Goal: Task Accomplishment & Management: Use online tool/utility

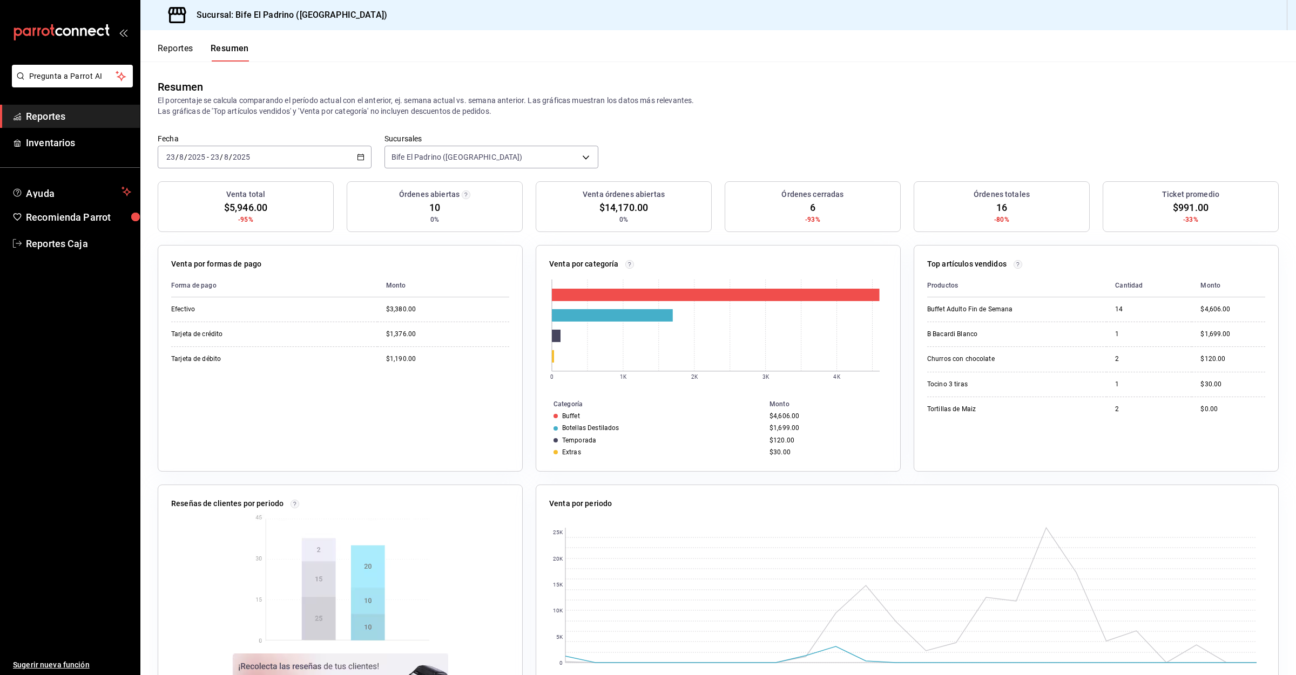
click at [172, 39] on div "Reportes Resumen" at bounding box center [194, 45] width 109 height 31
click at [177, 44] on button "Reportes" at bounding box center [176, 52] width 36 height 18
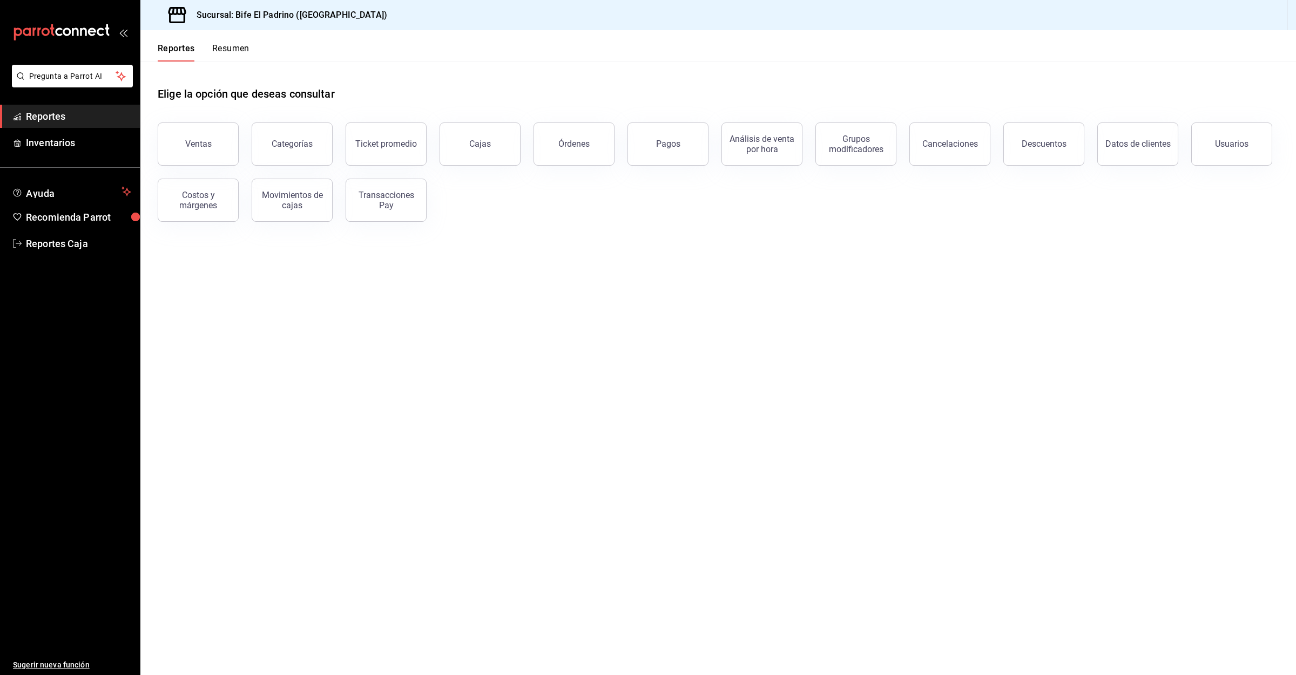
click at [232, 46] on button "Resumen" at bounding box center [230, 52] width 37 height 18
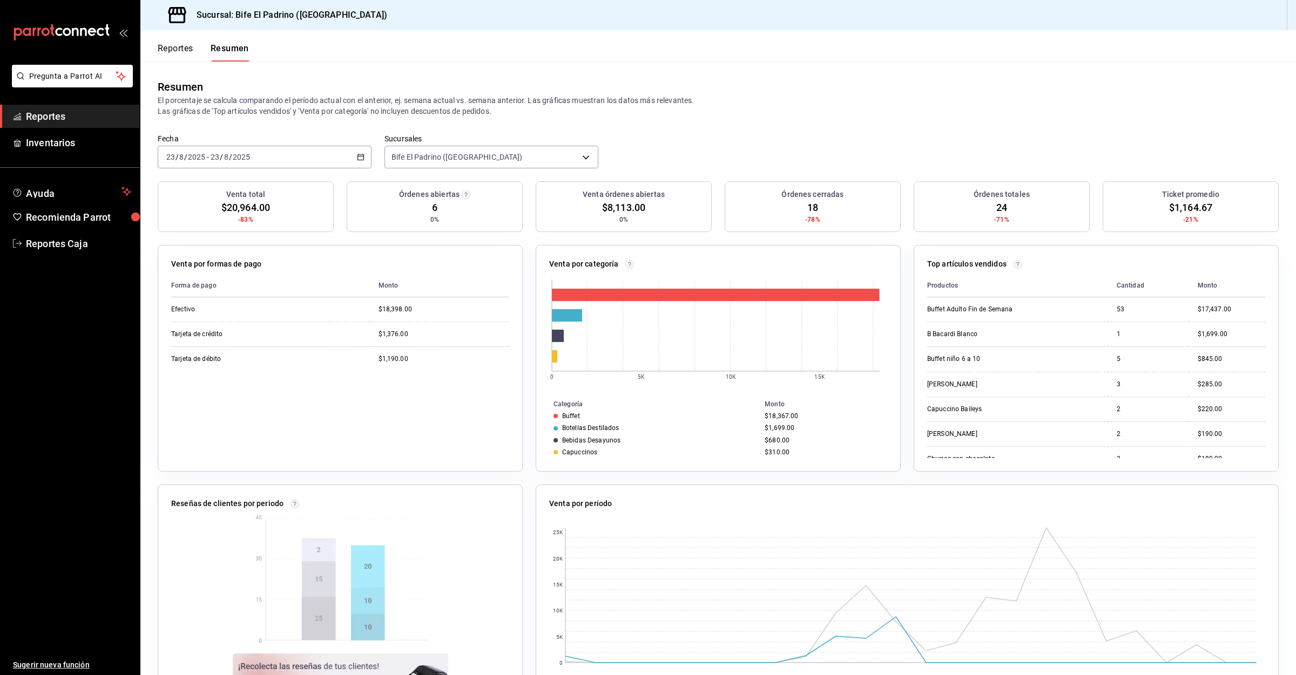
click at [172, 45] on button "Reportes" at bounding box center [176, 52] width 36 height 18
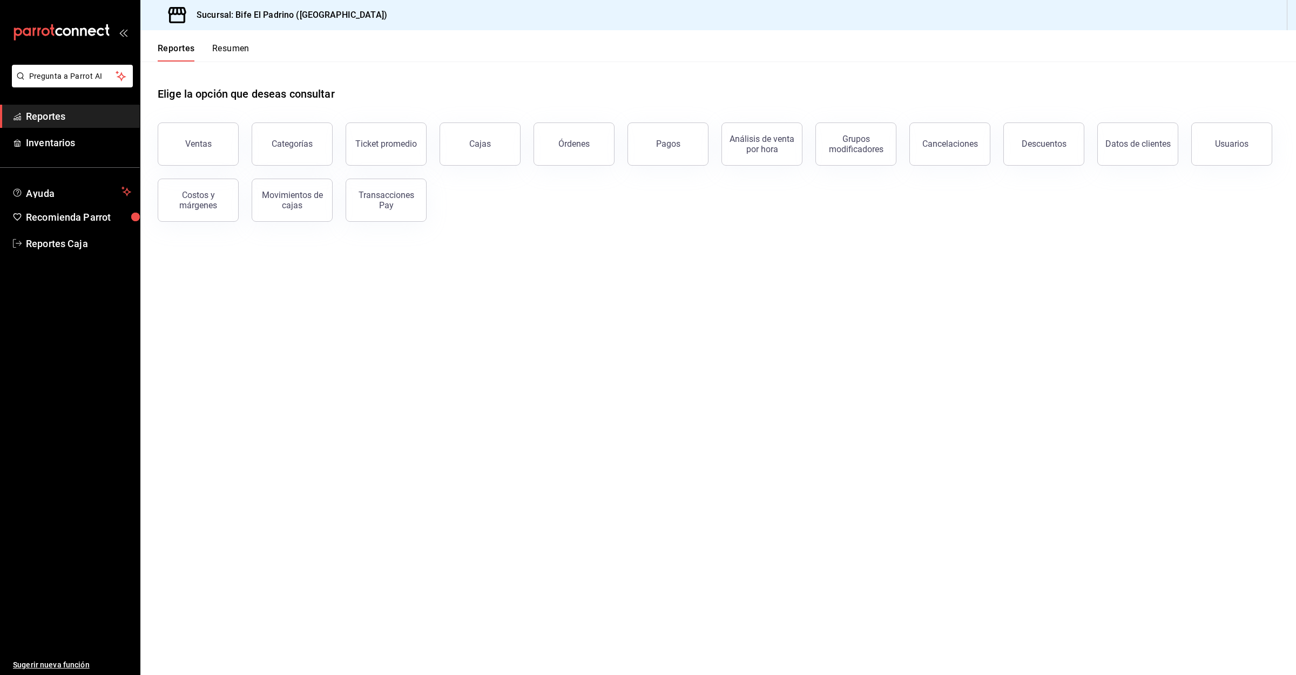
click at [214, 49] on button "Resumen" at bounding box center [230, 52] width 37 height 18
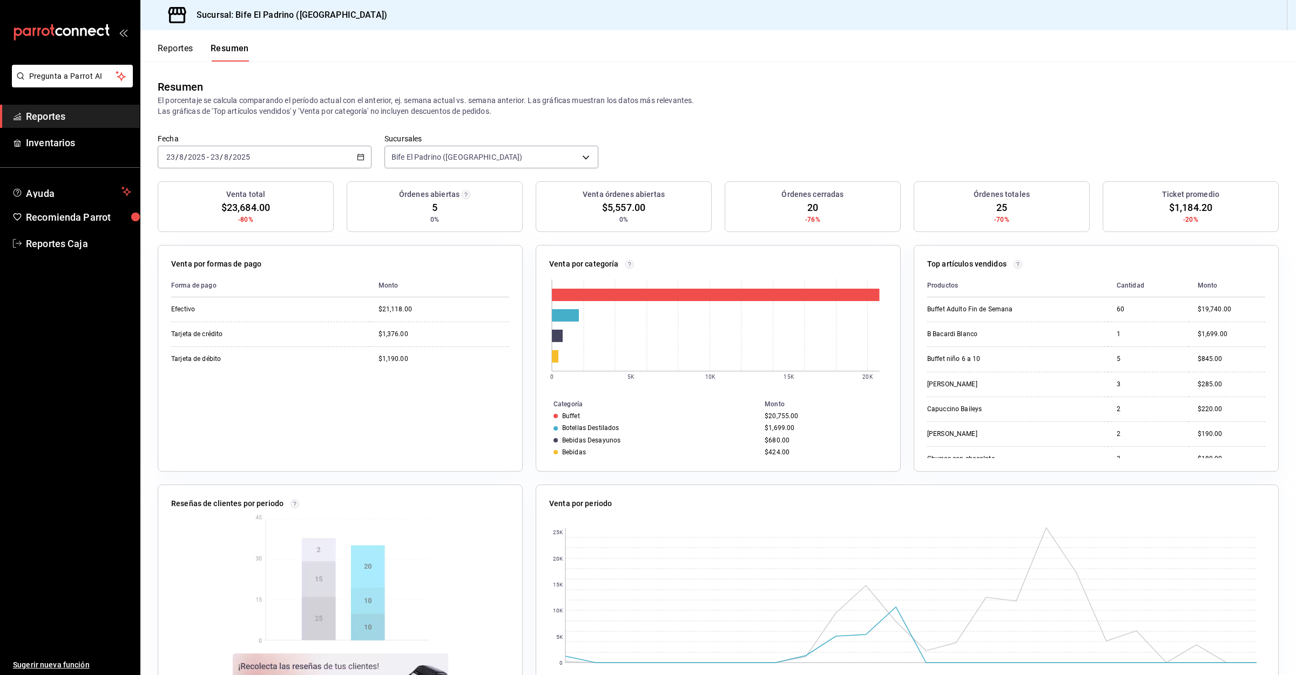
click at [175, 49] on button "Reportes" at bounding box center [176, 52] width 36 height 18
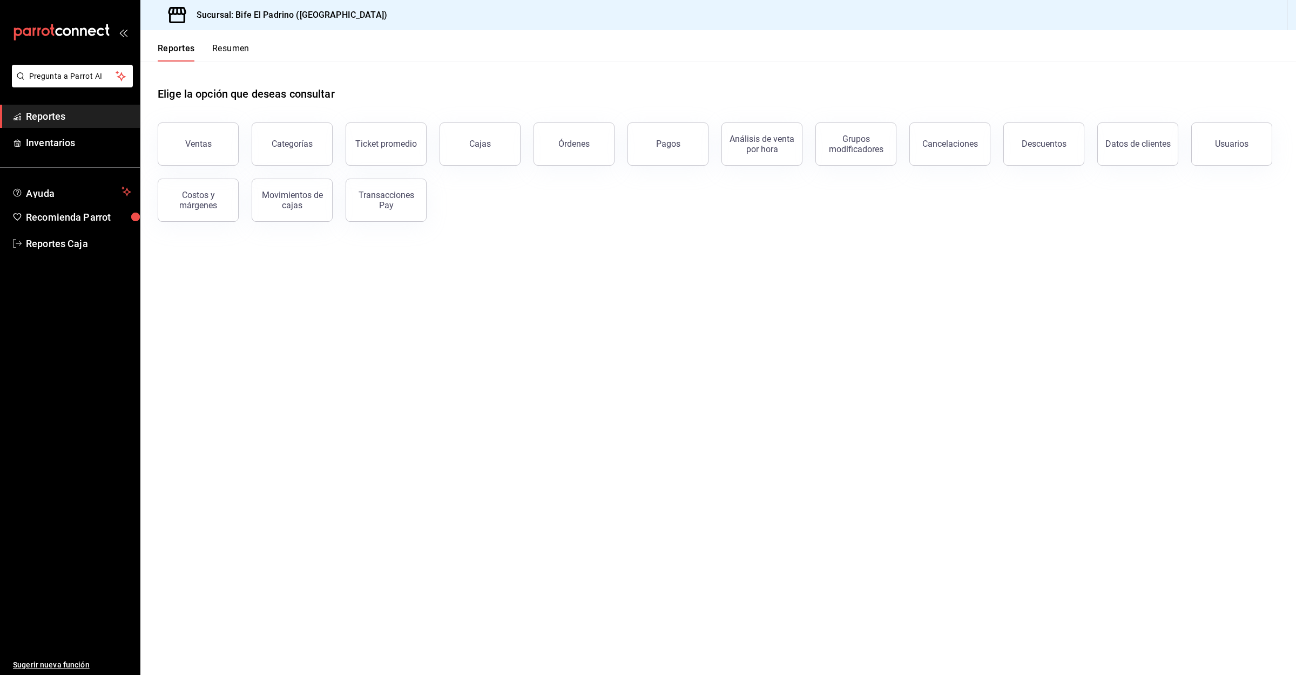
click at [220, 49] on button "Resumen" at bounding box center [230, 52] width 37 height 18
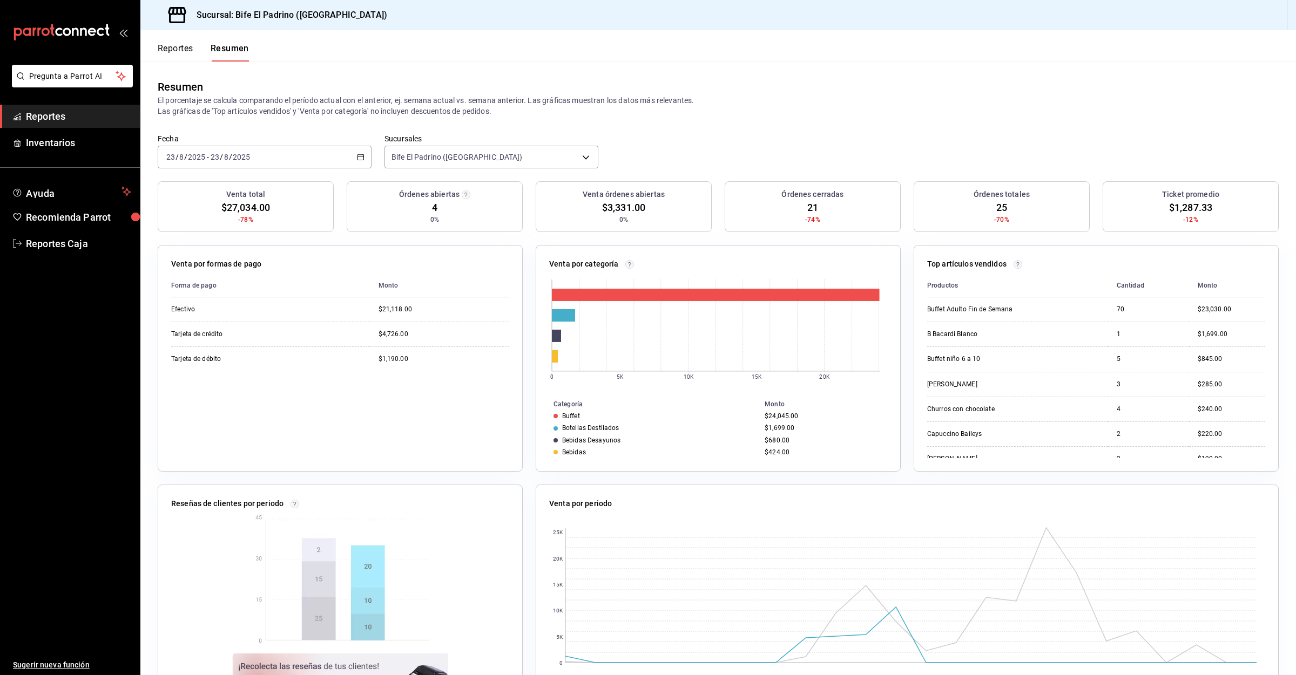
click at [174, 49] on button "Reportes" at bounding box center [176, 52] width 36 height 18
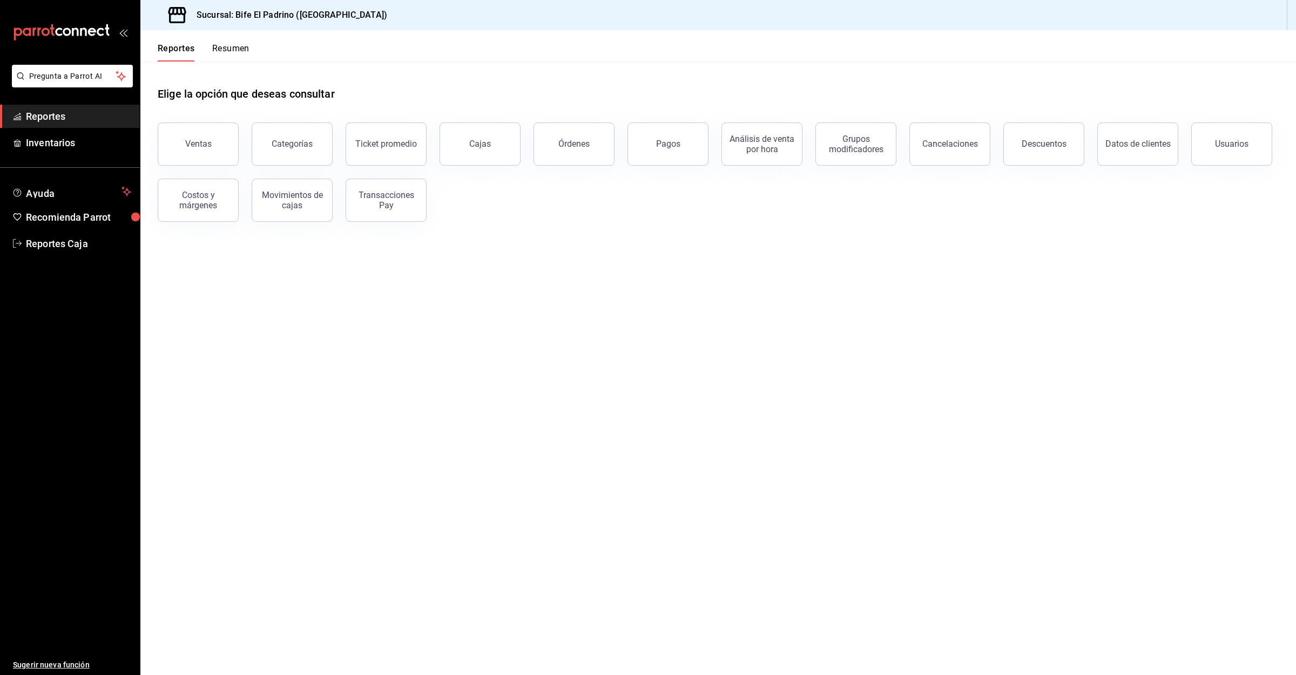
click at [241, 54] on button "Resumen" at bounding box center [230, 52] width 37 height 18
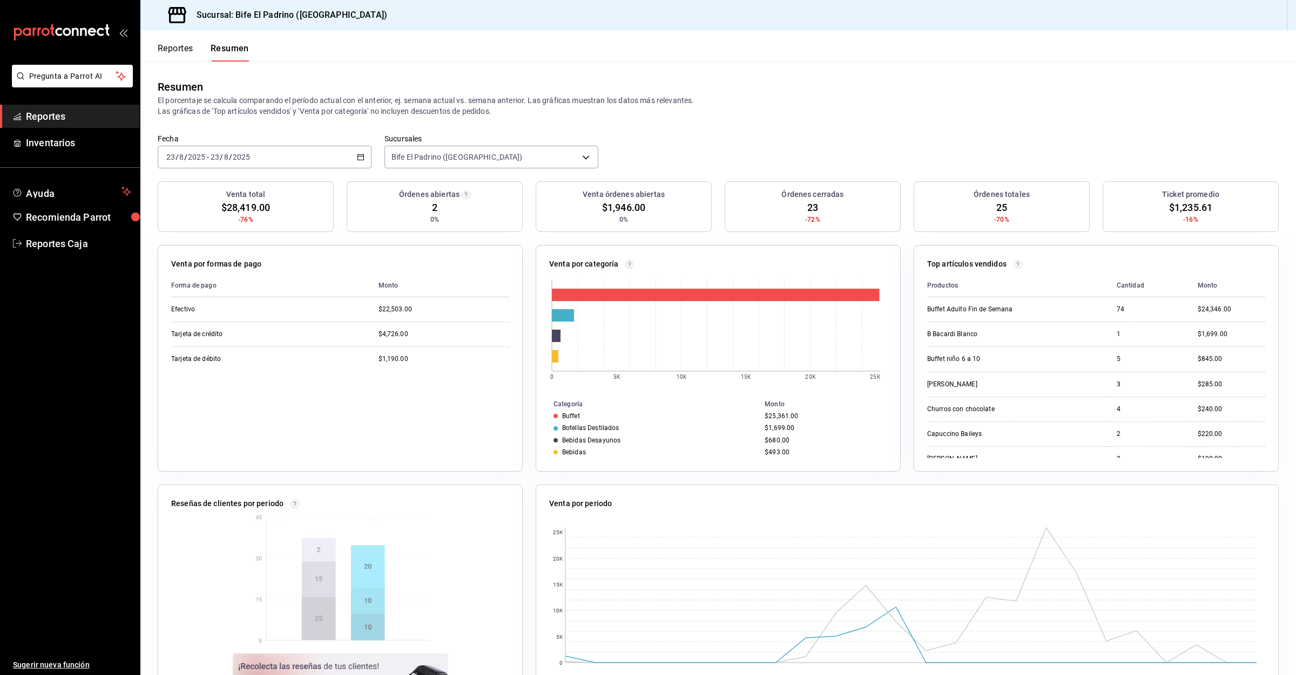
click at [173, 52] on button "Reportes" at bounding box center [176, 52] width 36 height 18
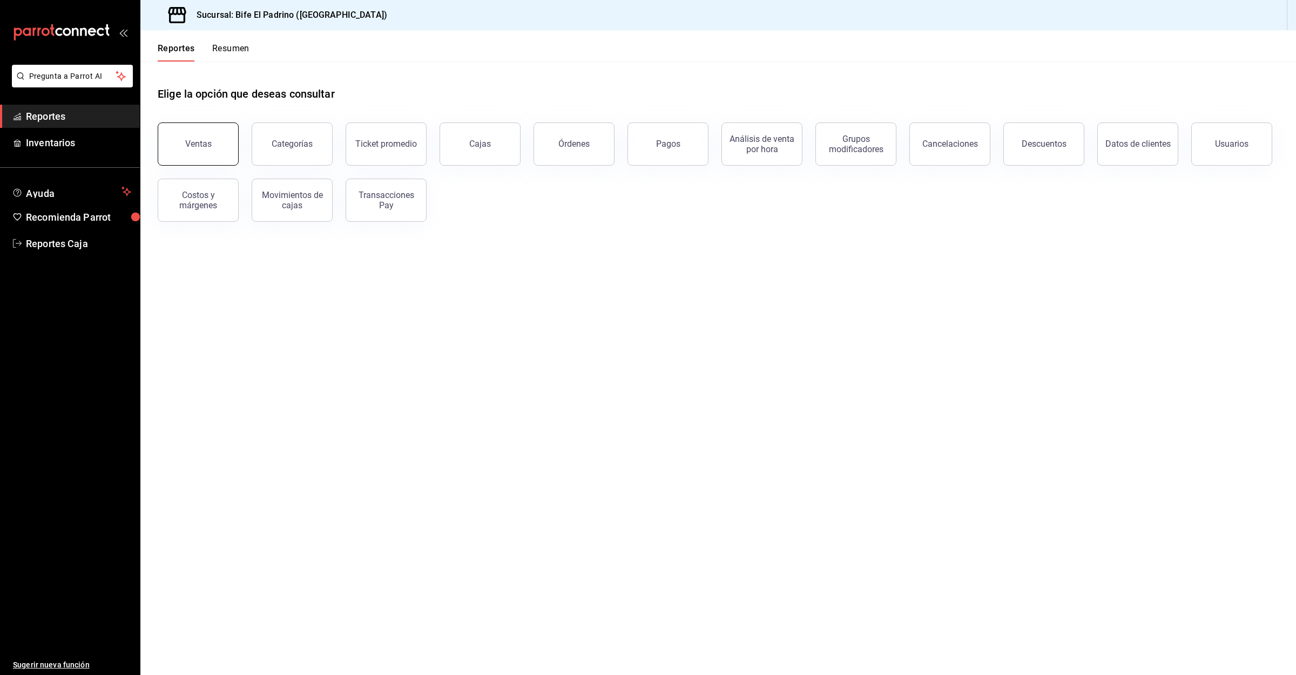
click at [209, 133] on button "Ventas" at bounding box center [198, 144] width 81 height 43
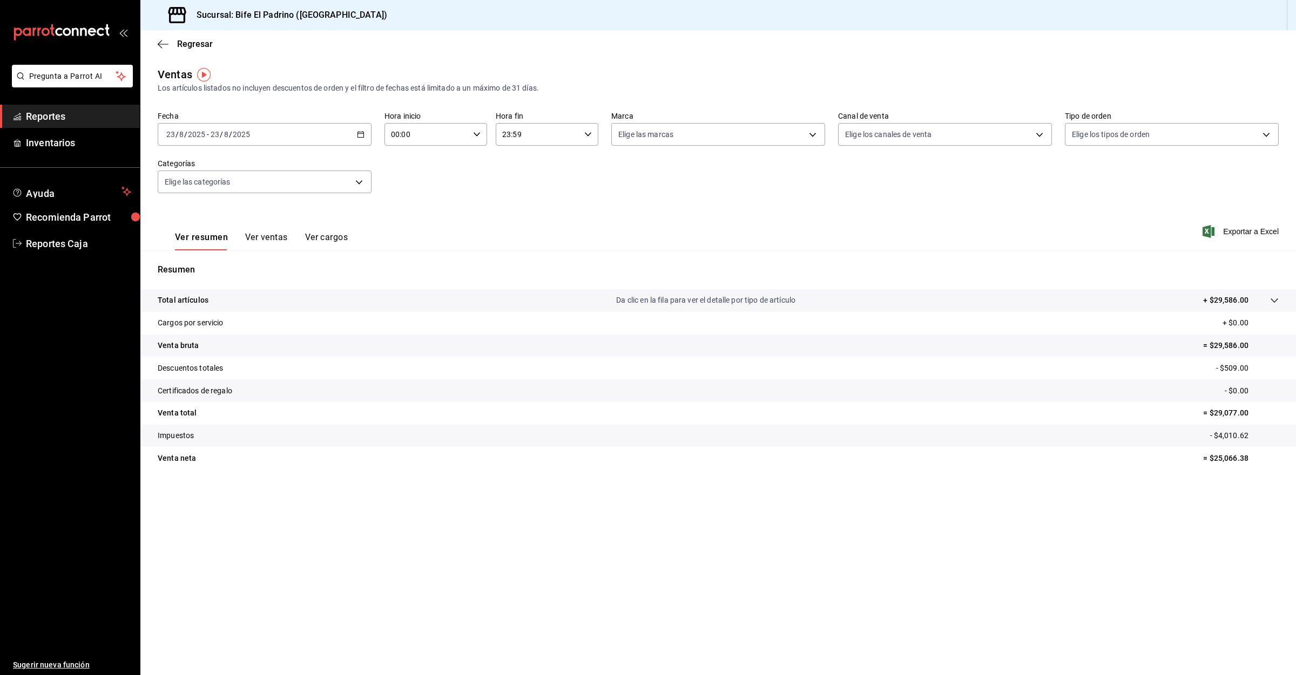
click at [421, 135] on input "00:00" at bounding box center [426, 135] width 84 height 22
click at [409, 175] on button "04" at bounding box center [410, 185] width 47 height 22
type input "04:00"
click at [1247, 225] on div at bounding box center [648, 337] width 1296 height 675
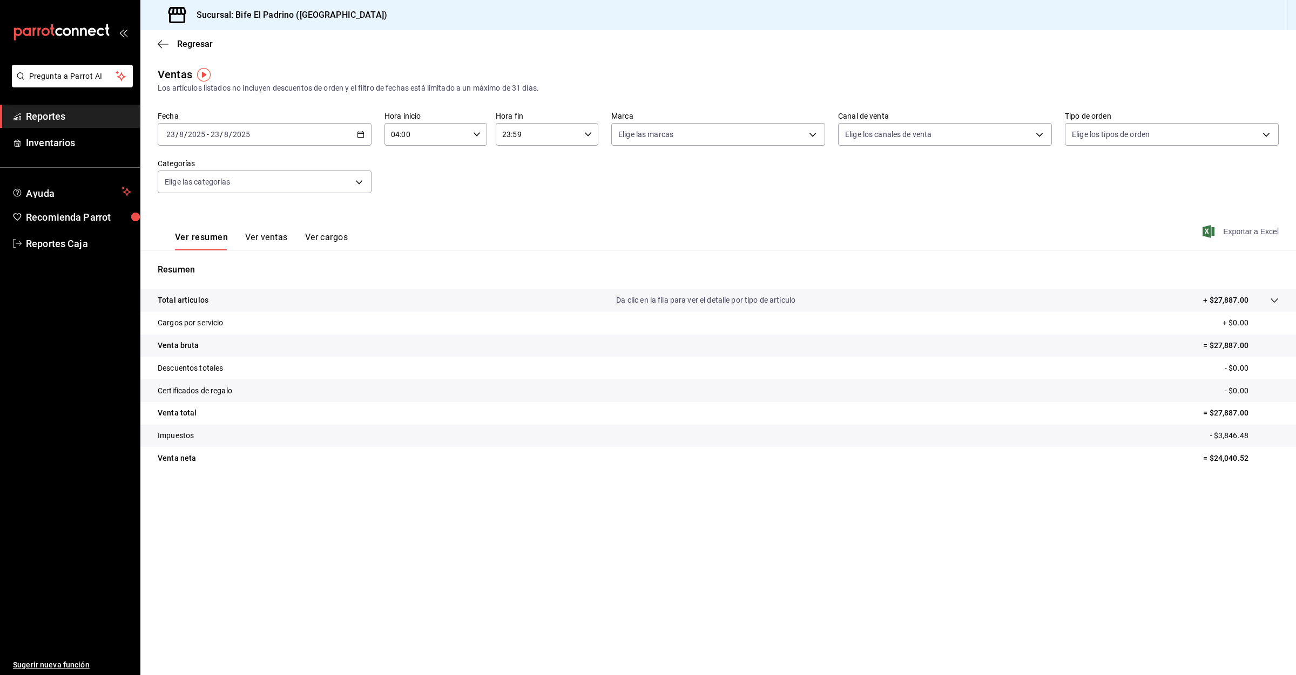
click at [1227, 232] on span "Exportar a Excel" at bounding box center [1241, 231] width 74 height 13
click at [313, 182] on body "Pregunta a Parrot AI Reportes Inventarios Ayuda Recomienda Parrot Reportes Caja…" at bounding box center [648, 337] width 1296 height 675
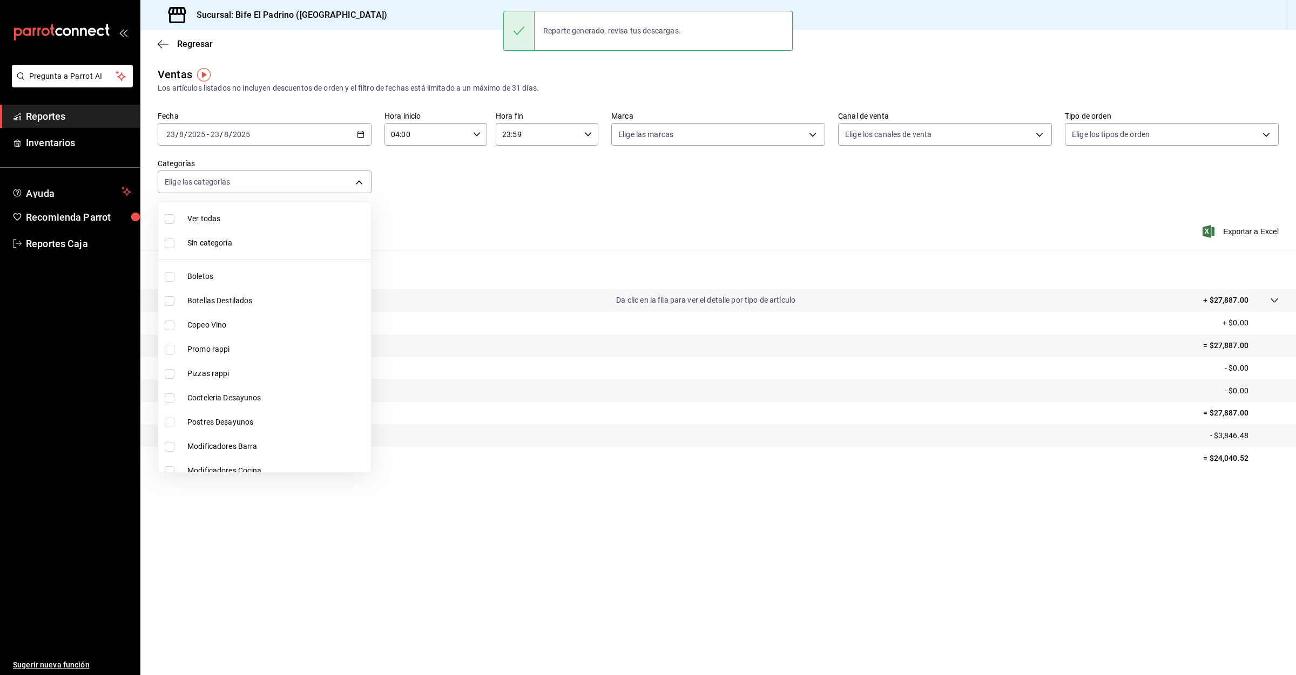
drag, startPoint x: 277, startPoint y: 229, endPoint x: 366, endPoint y: 238, distance: 89.0
click at [277, 229] on li "Ver todas" at bounding box center [264, 219] width 213 height 24
type input "bc650e36-a961-4861-9e37-2f12a5ff24cd,f2724b68-9eb3-4990-9aa8-ed2a402c5d6a,a524e…"
checkbox input "true"
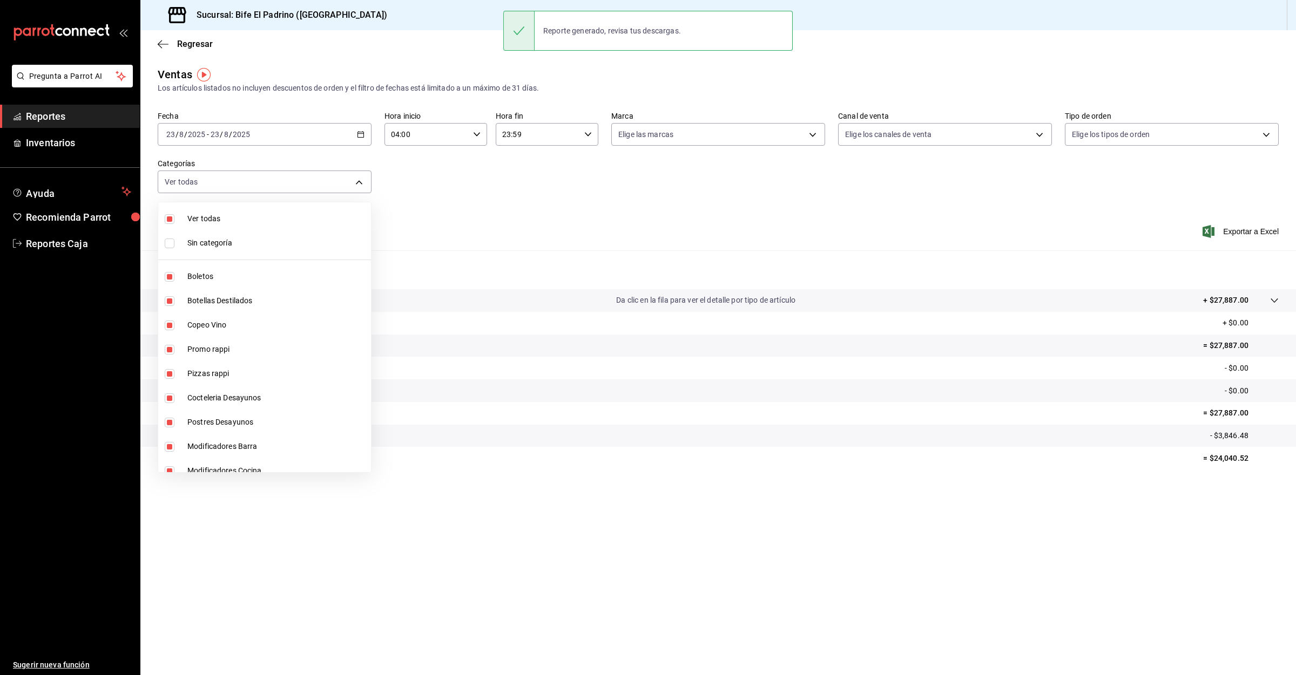
checkbox input "true"
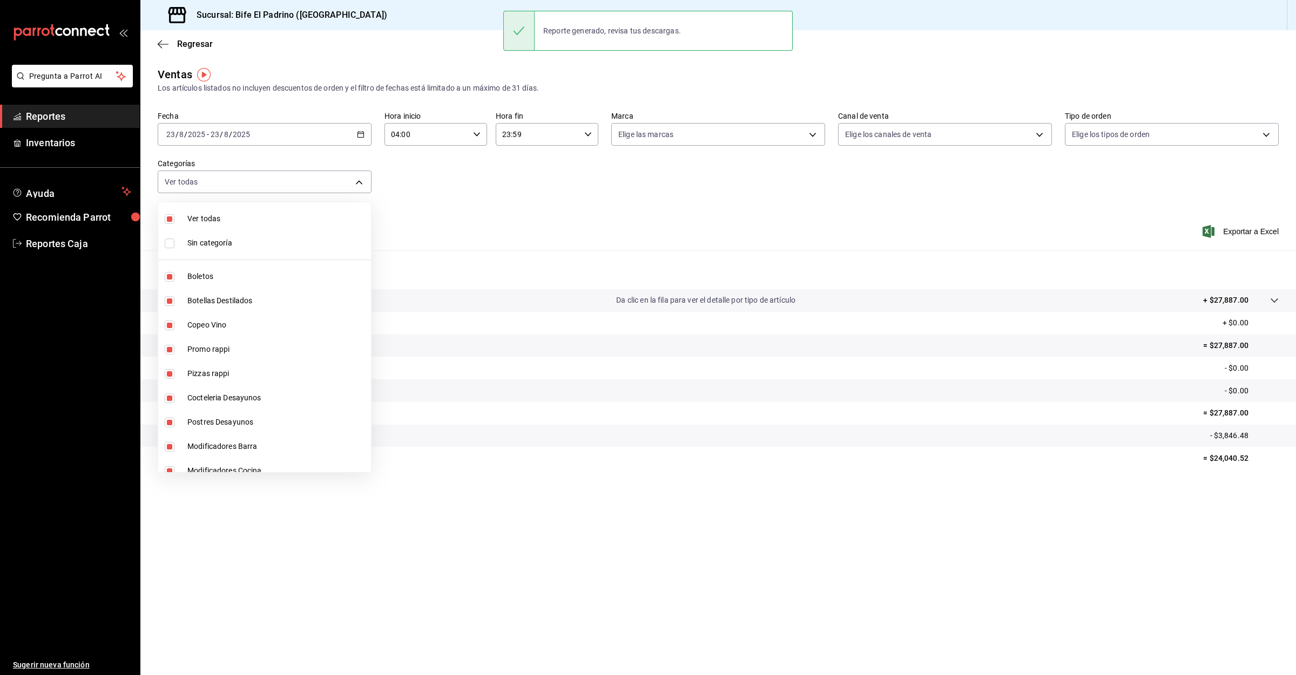
checkbox input "true"
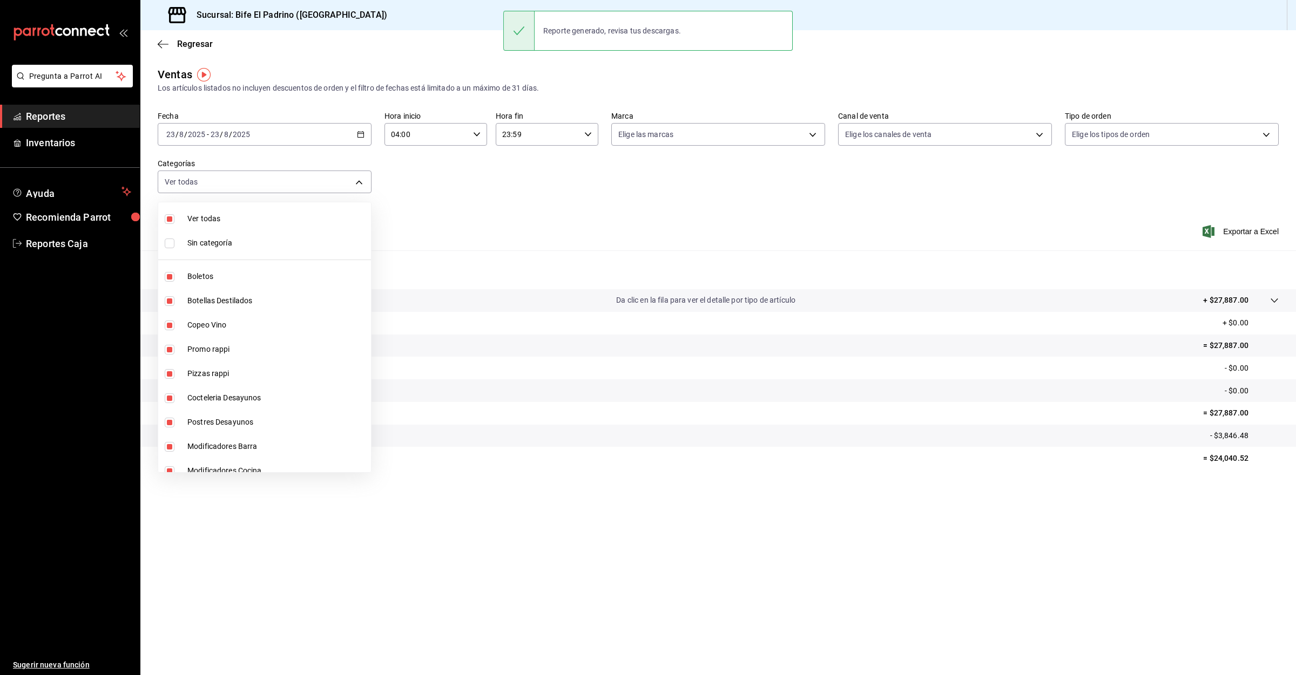
checkbox input "true"
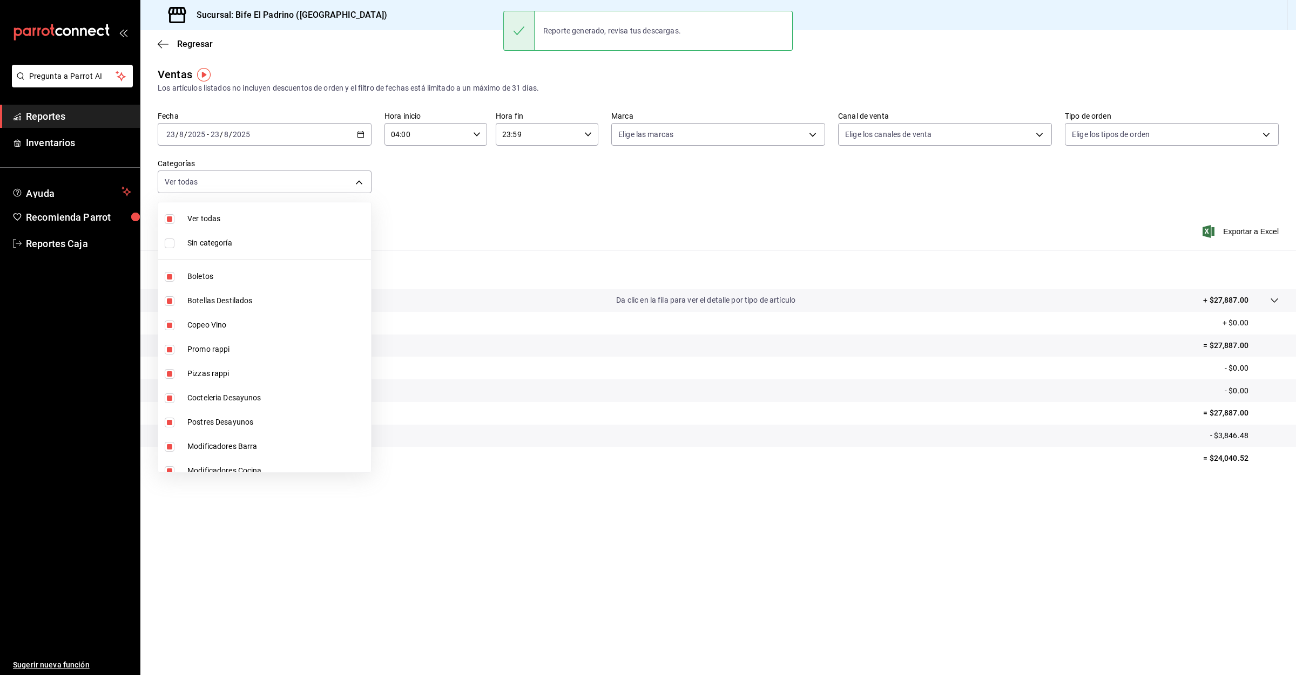
checkbox input "true"
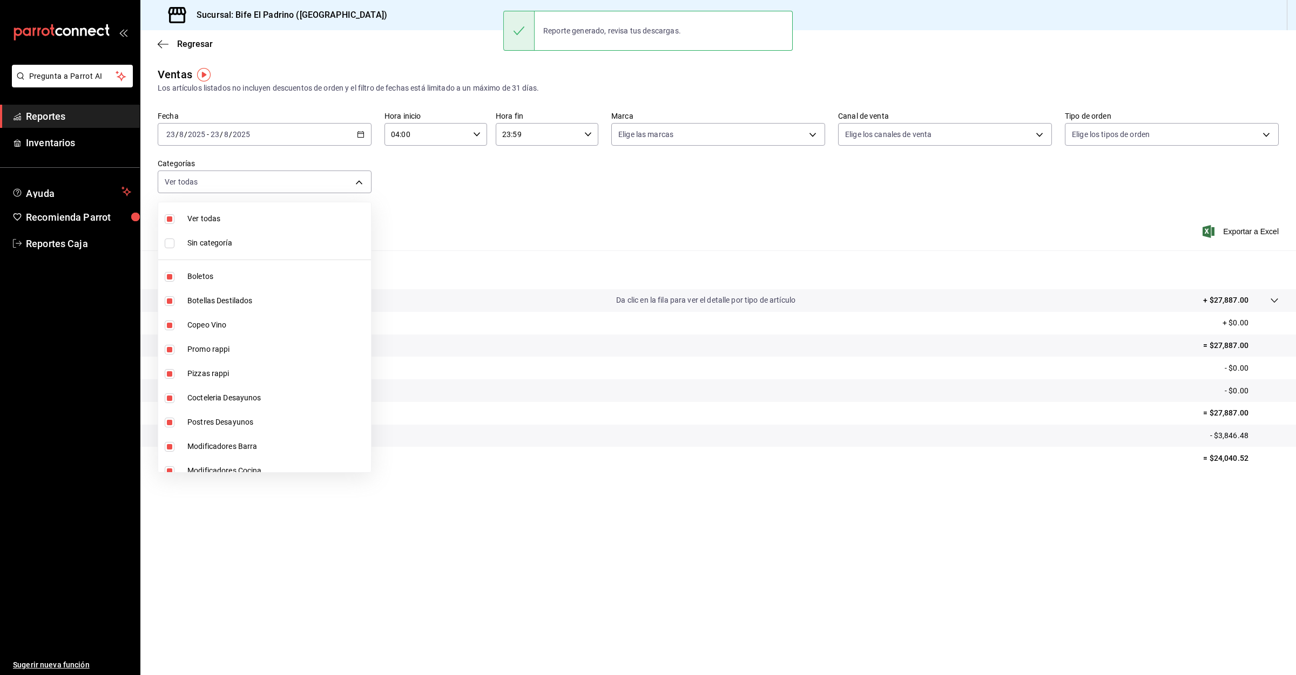
checkbox input "true"
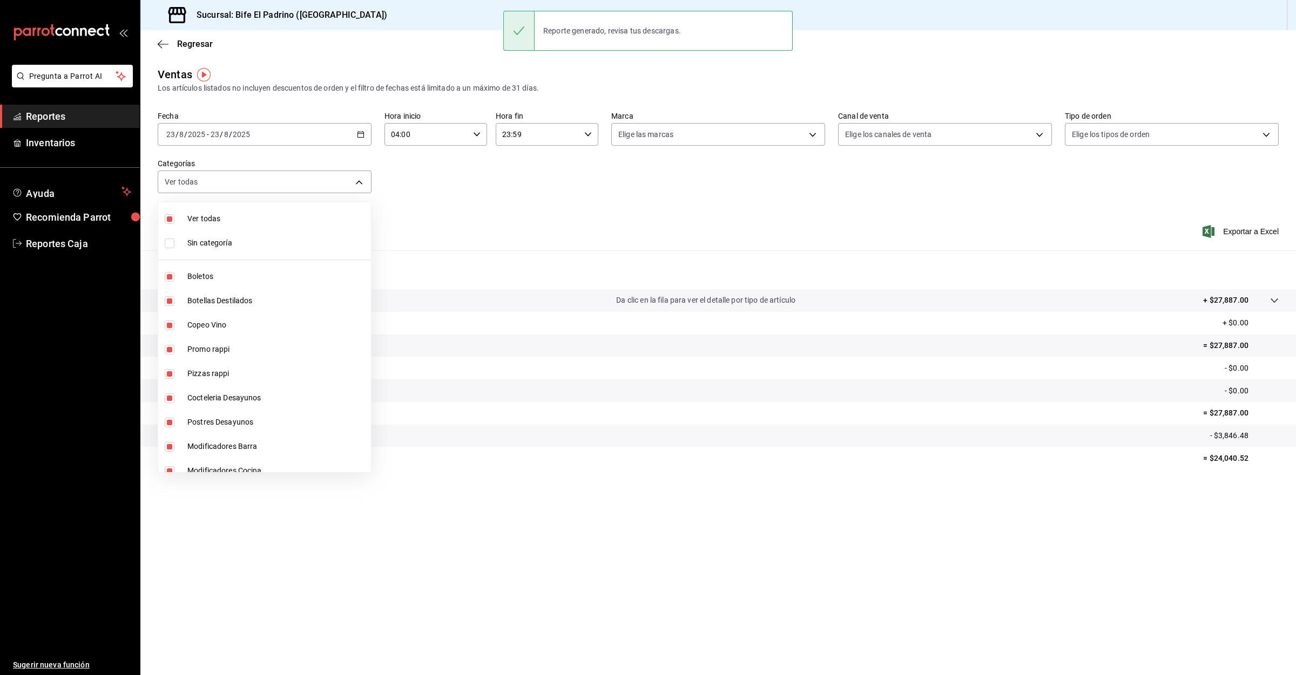
checkbox input "true"
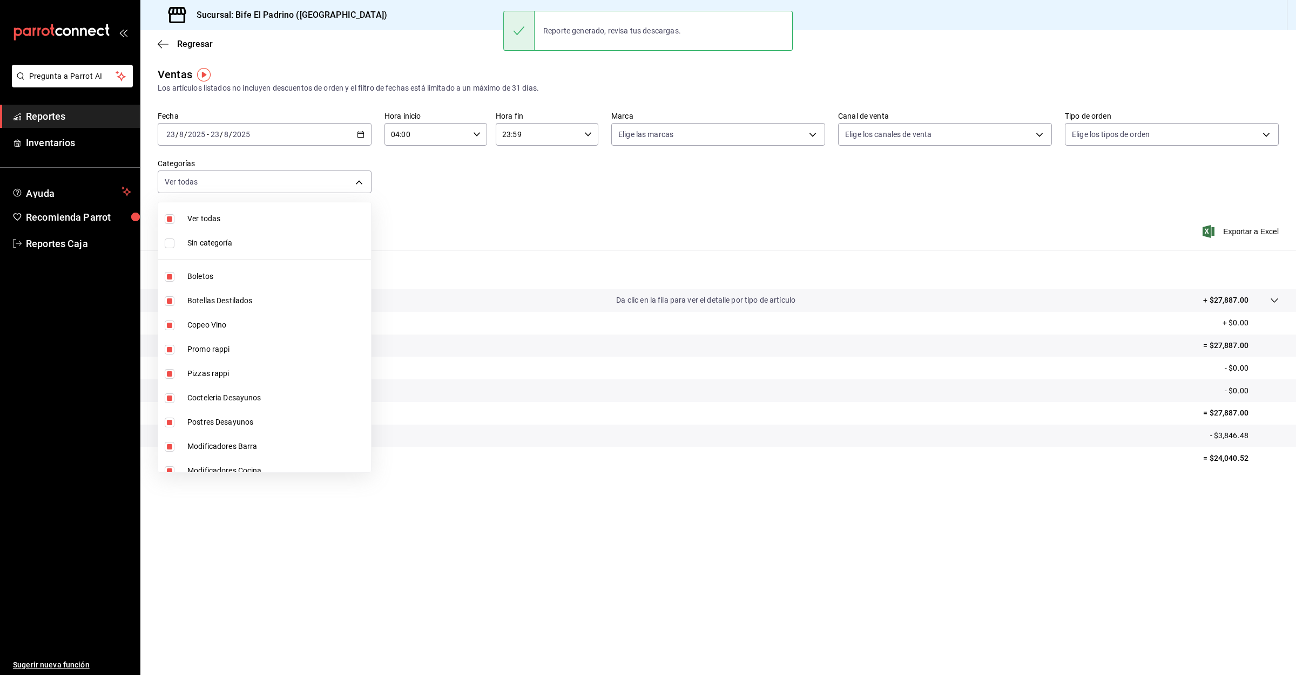
checkbox input "true"
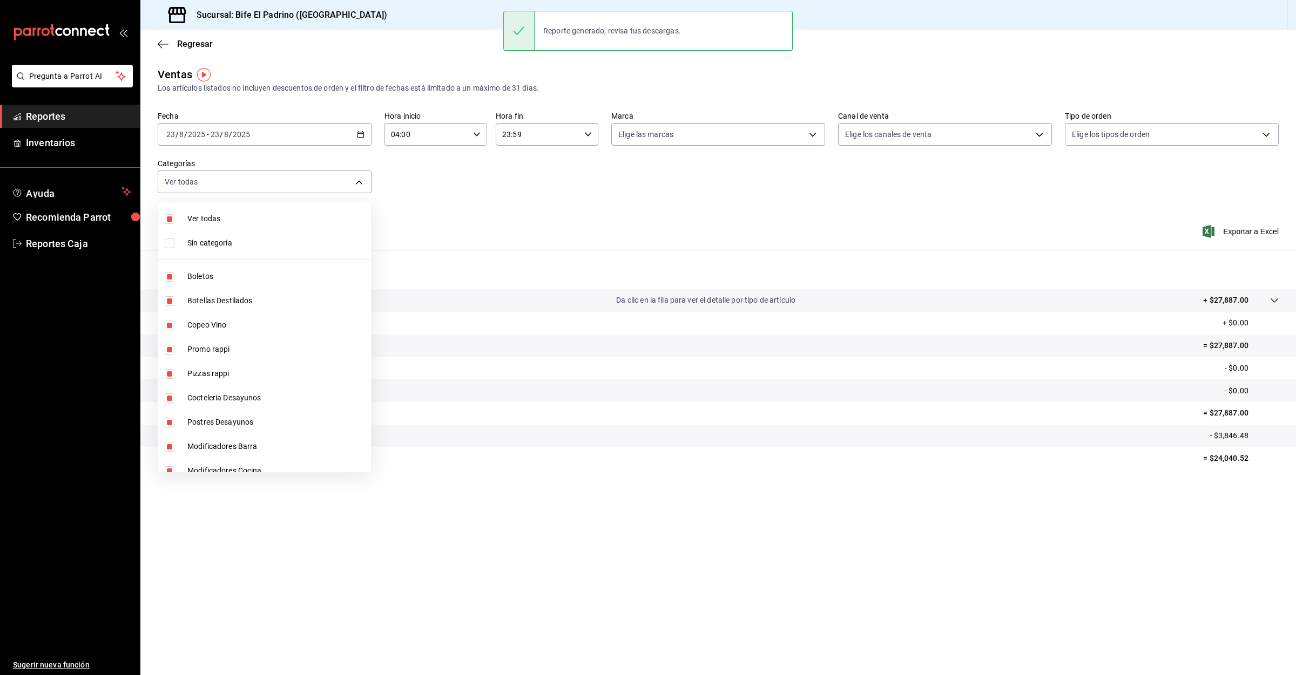
checkbox input "true"
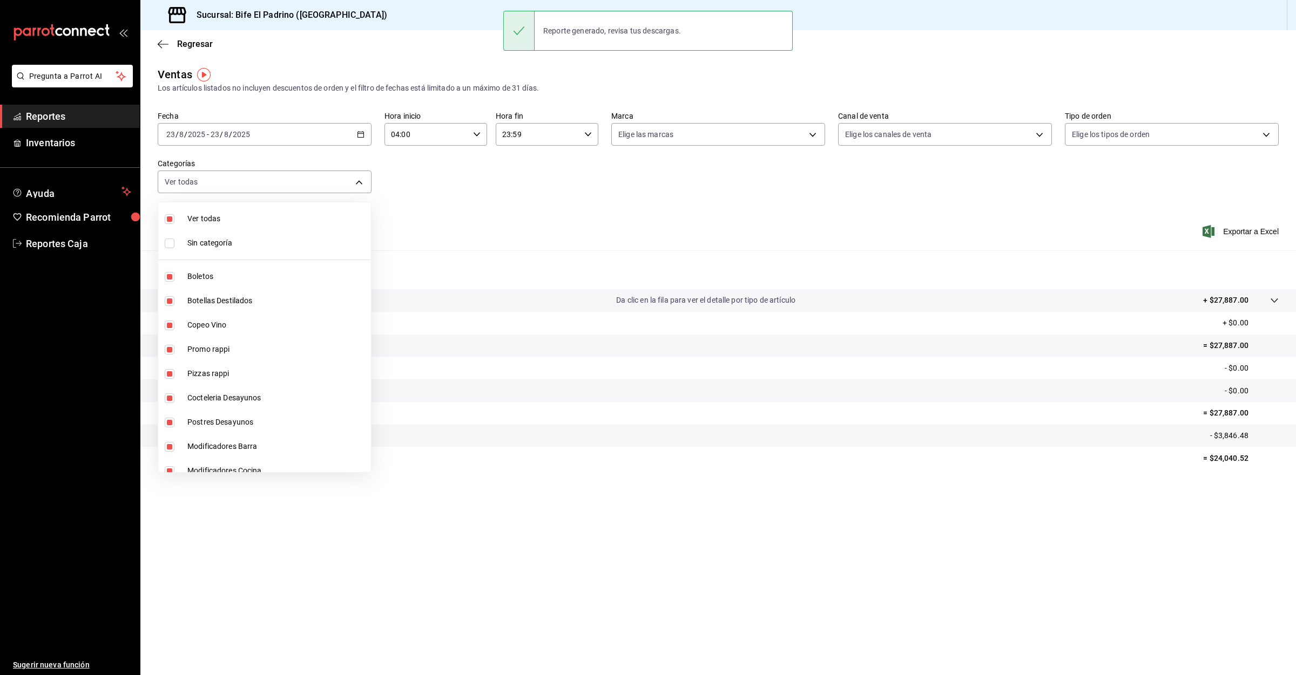
checkbox input "true"
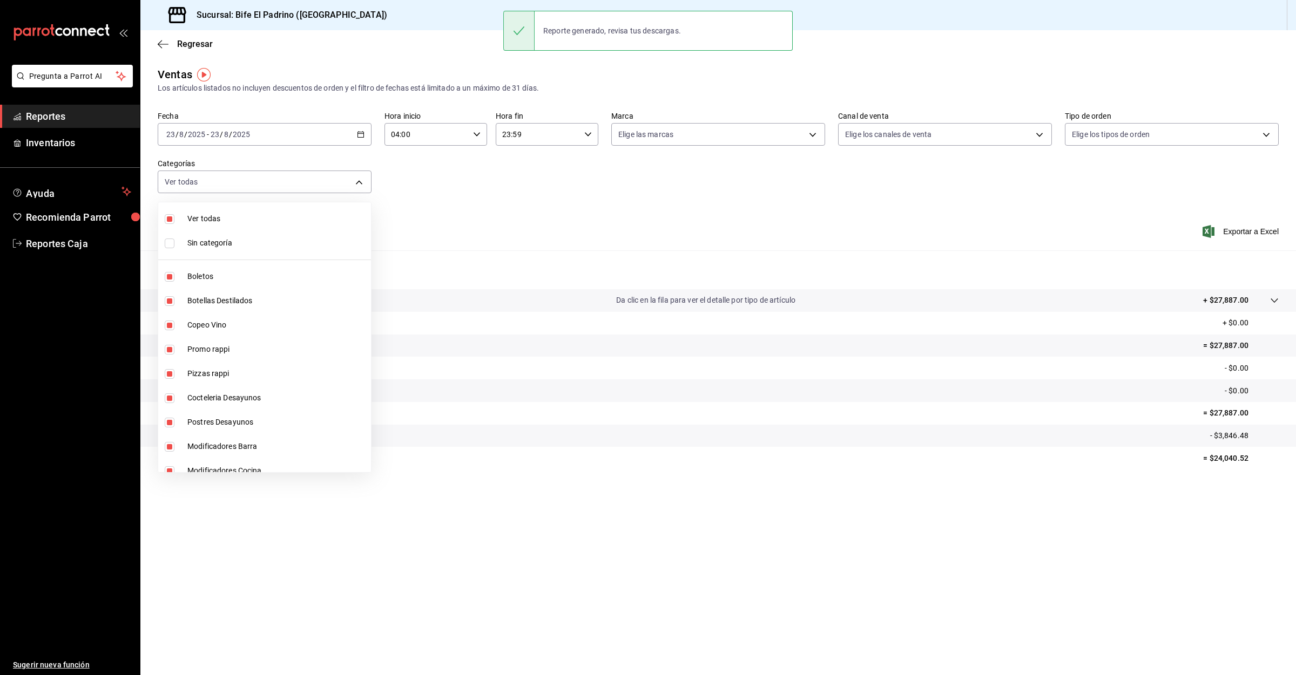
checkbox input "true"
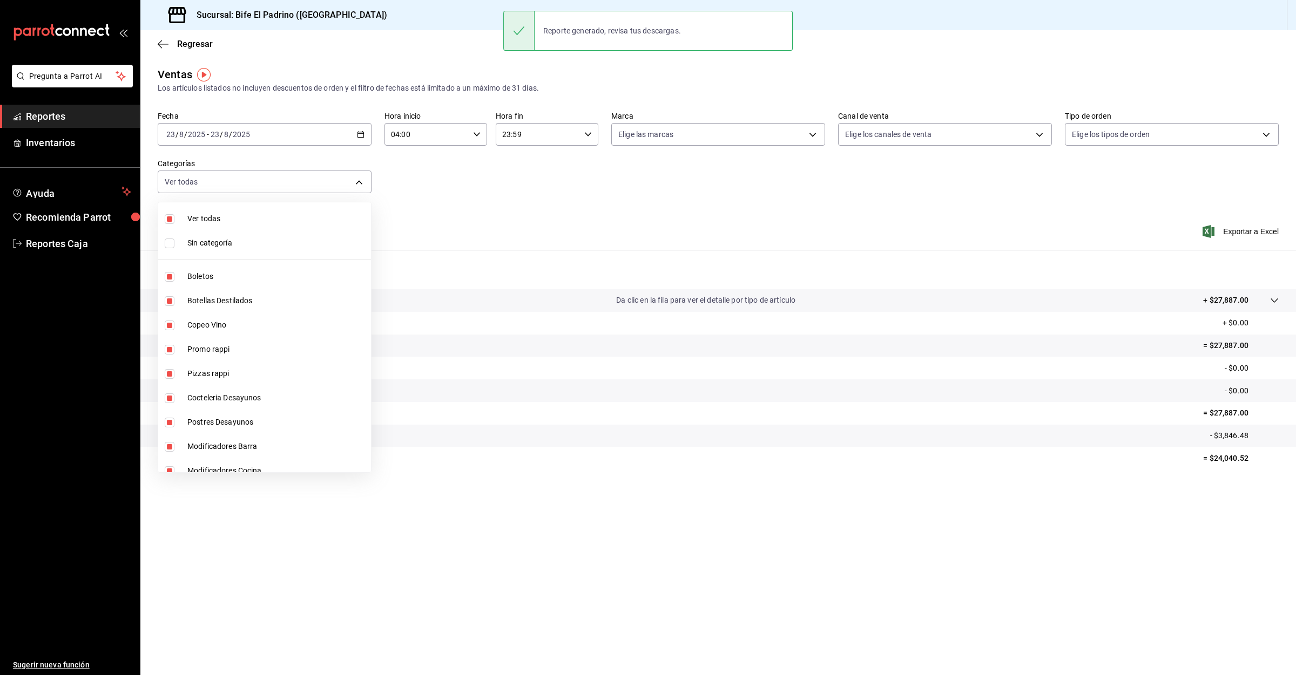
checkbox input "true"
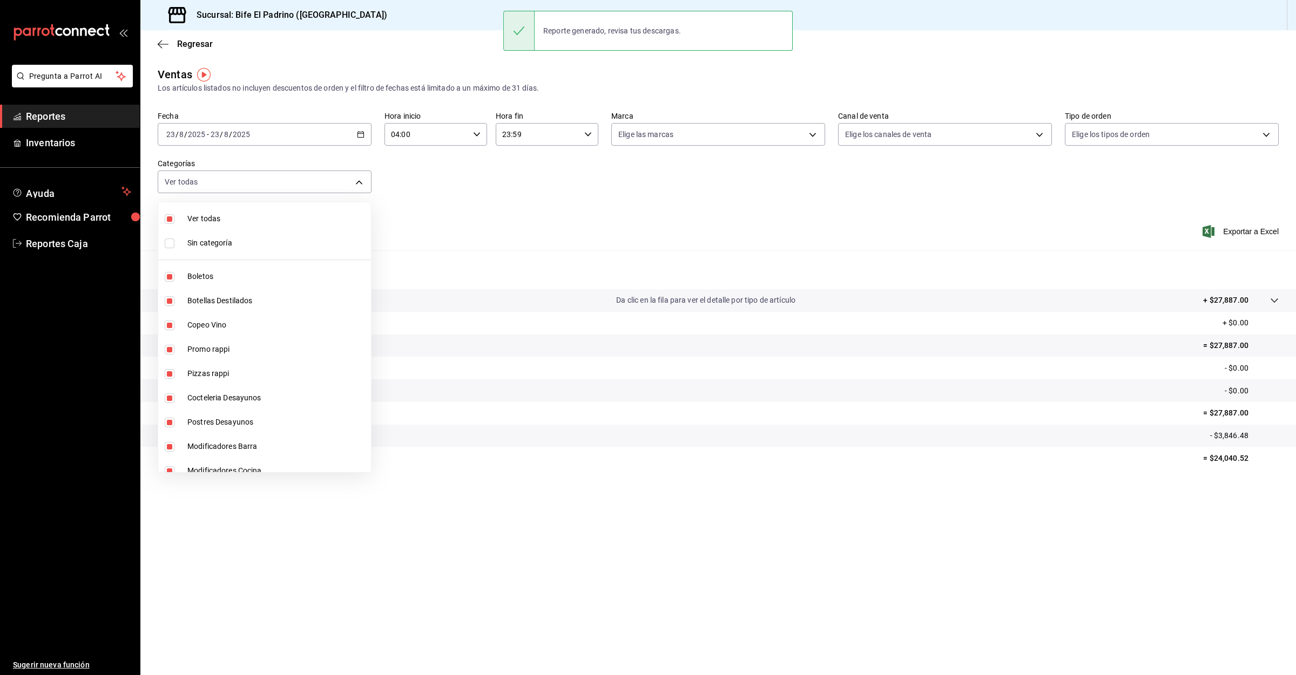
checkbox input "true"
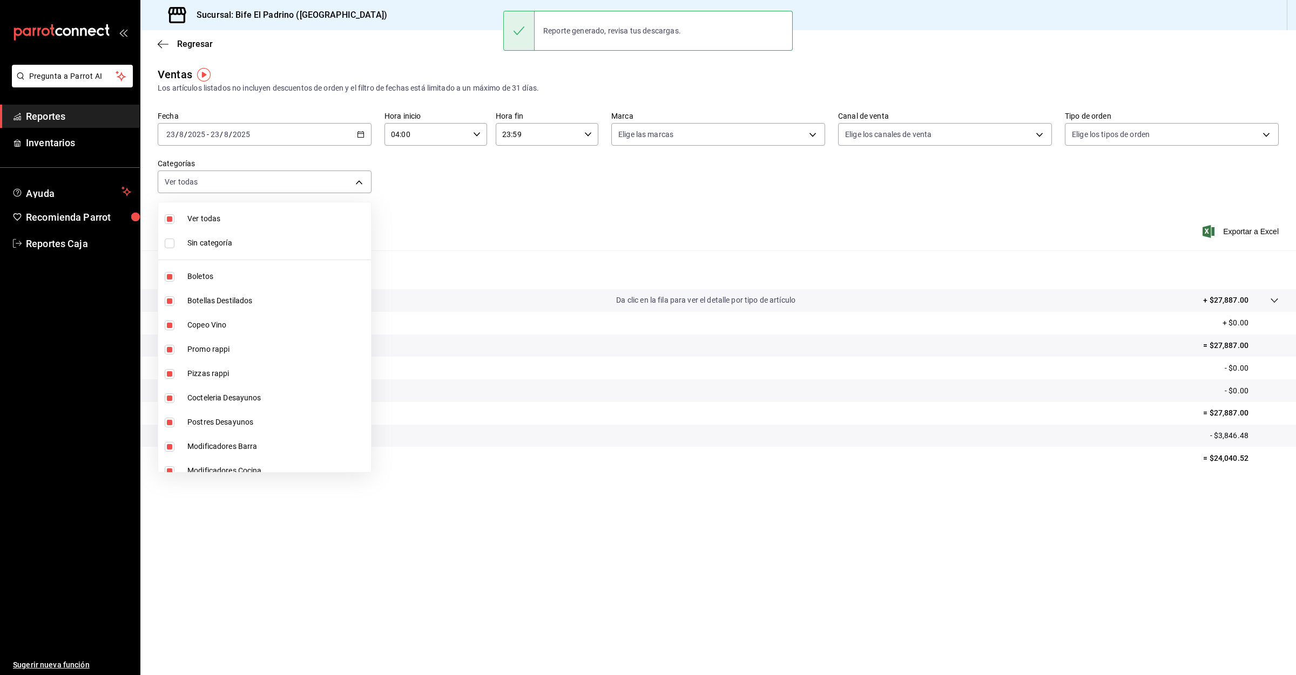
checkbox input "true"
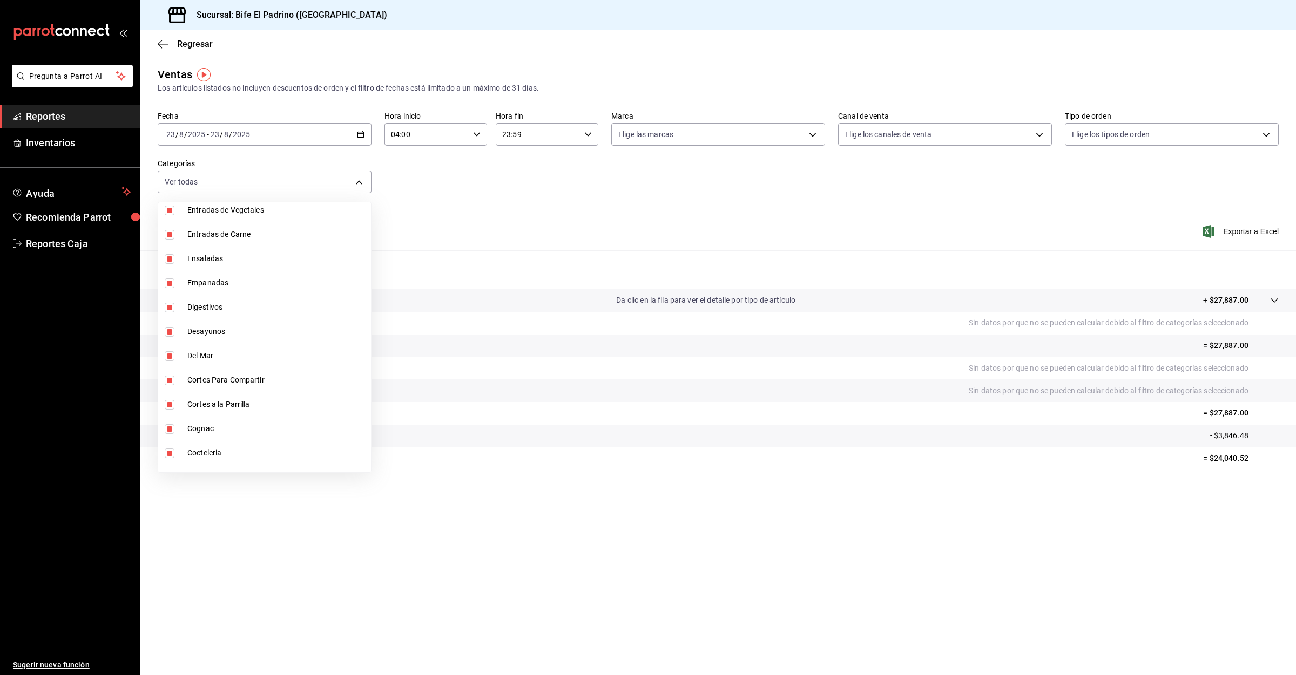
scroll to position [1105, 0]
click at [194, 326] on li "Desayunos" at bounding box center [264, 338] width 213 height 24
type input "bc650e36-a961-4861-9e37-2f12a5ff24cd,f2724b68-9eb3-4990-9aa8-ed2a402c5d6a,a524e…"
checkbox input "false"
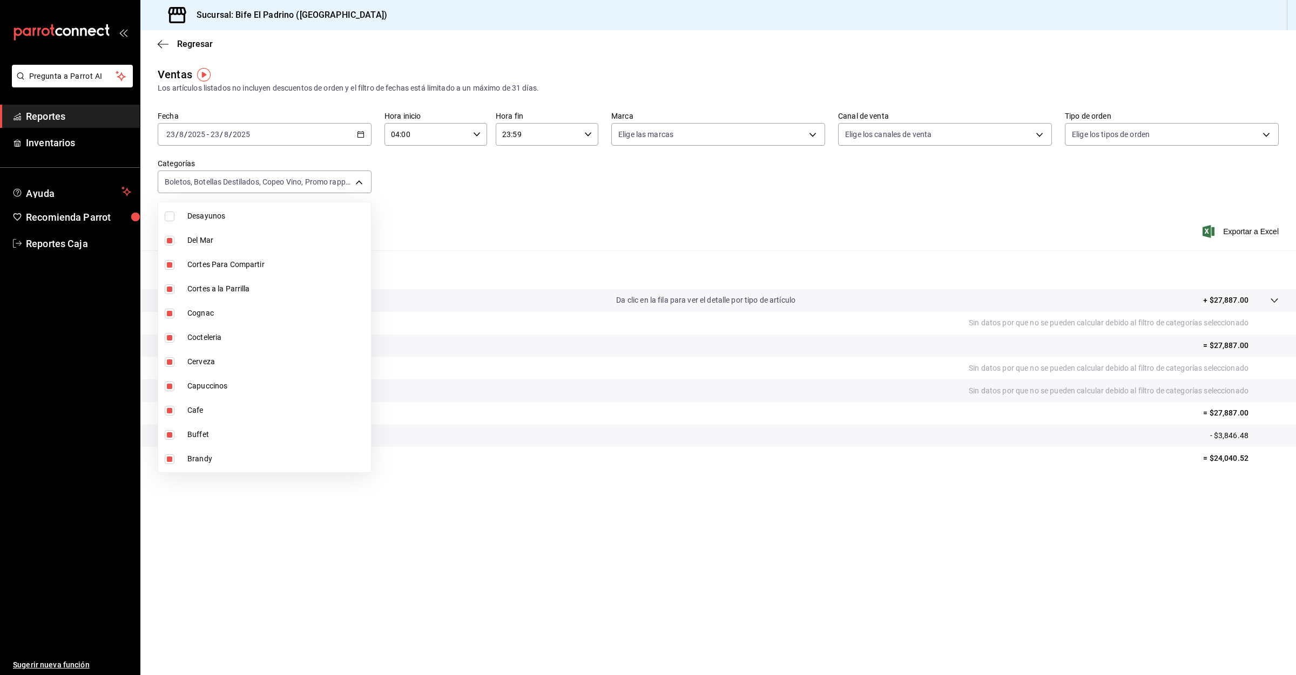
scroll to position [1270, 0]
click at [263, 394] on span "Buffet" at bounding box center [276, 391] width 179 height 11
type input "bc650e36-a961-4861-9e37-2f12a5ff24cd,f2724b68-9eb3-4990-9aa8-ed2a402c5d6a,a524e…"
checkbox input "false"
click at [182, 51] on div at bounding box center [648, 337] width 1296 height 675
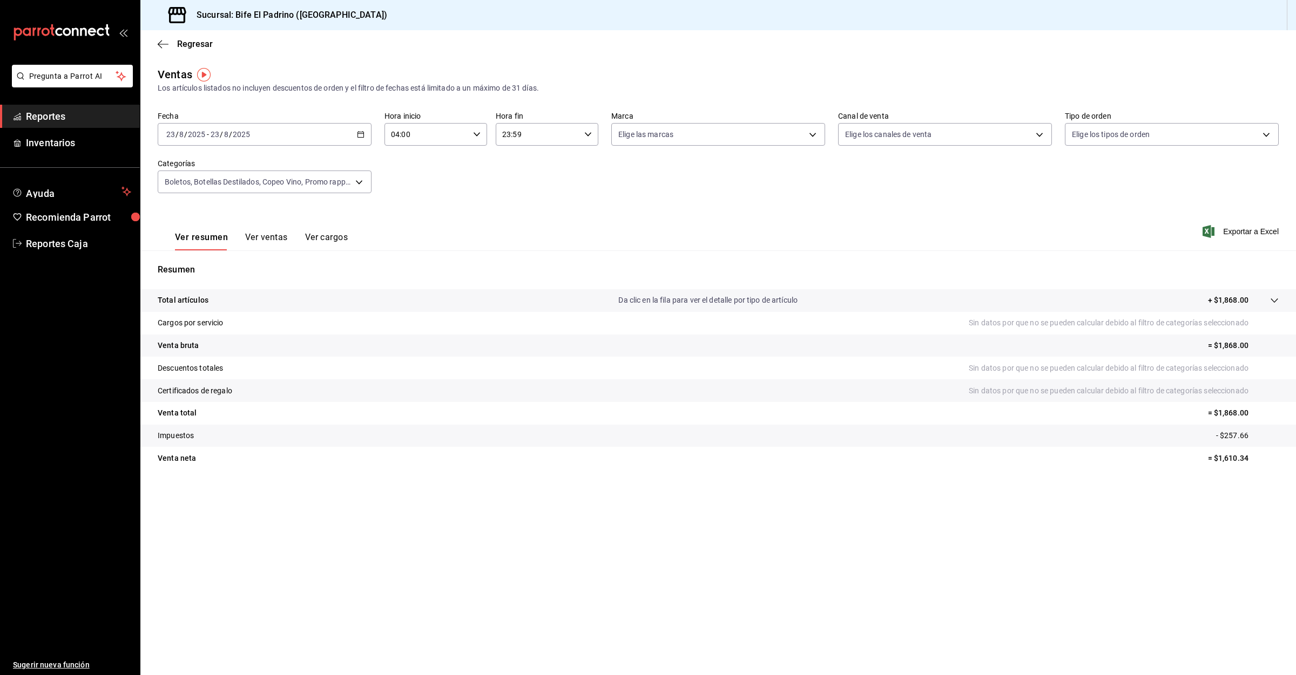
click at [178, 42] on div "Ver todas Sin categoría Boletos Botellas Destilados Copeo Vino Promo rappi Pizz…" at bounding box center [648, 337] width 1296 height 675
click at [174, 42] on span "Regresar" at bounding box center [185, 44] width 55 height 10
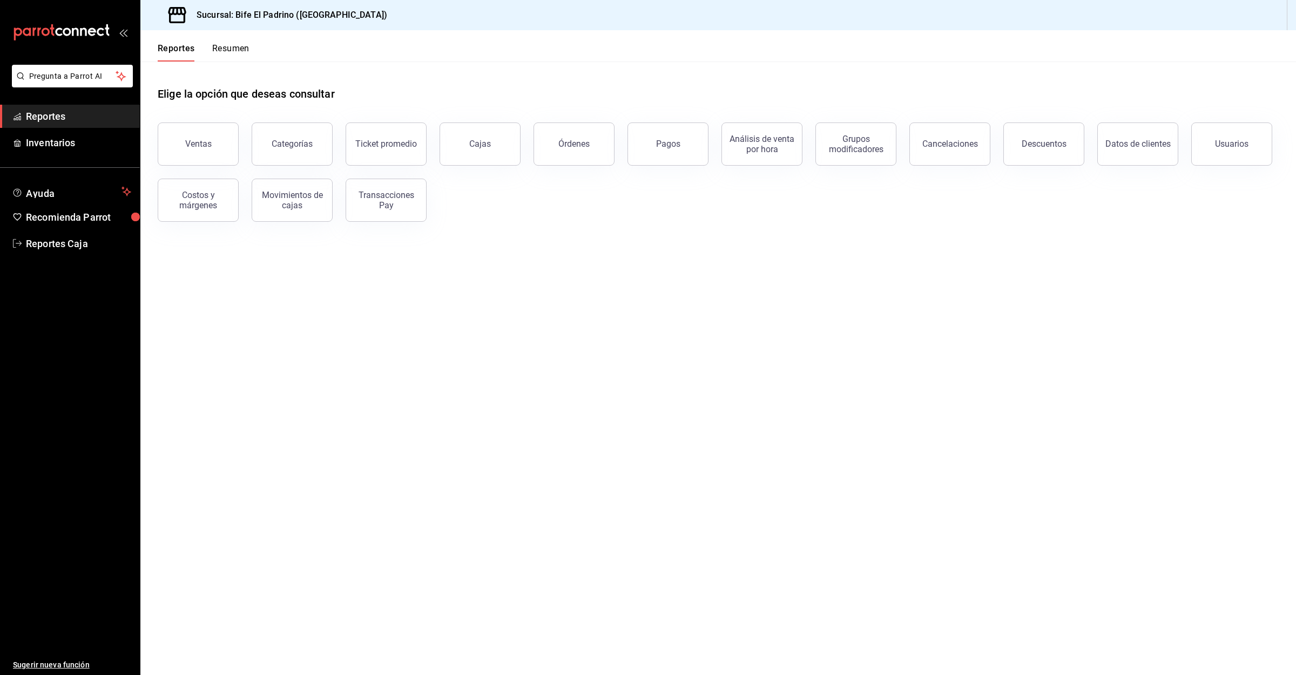
click at [217, 53] on button "Resumen" at bounding box center [230, 52] width 37 height 18
